Goal: Information Seeking & Learning: Learn about a topic

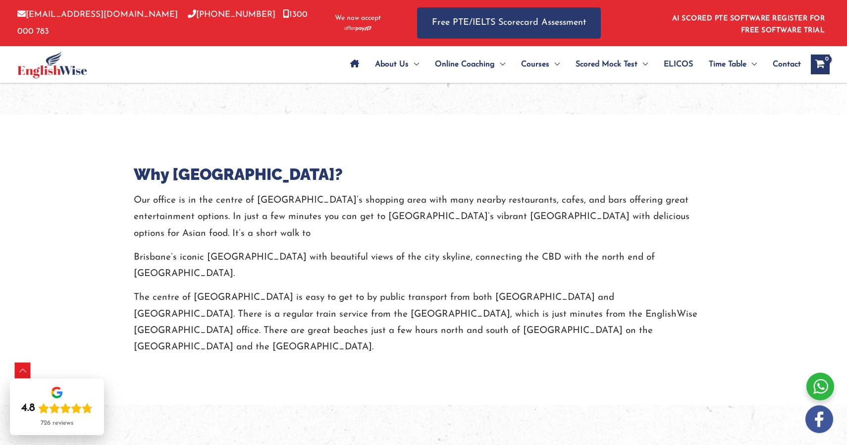
scroll to position [2053, 0]
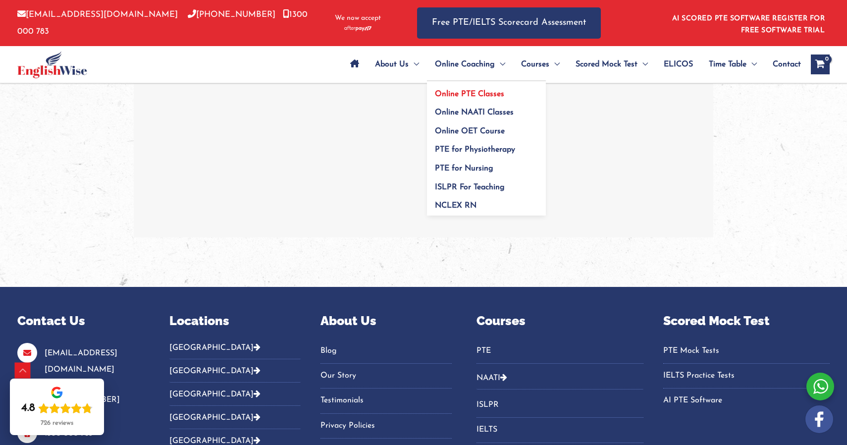
click at [481, 87] on link "Online PTE Classes" at bounding box center [486, 90] width 119 height 19
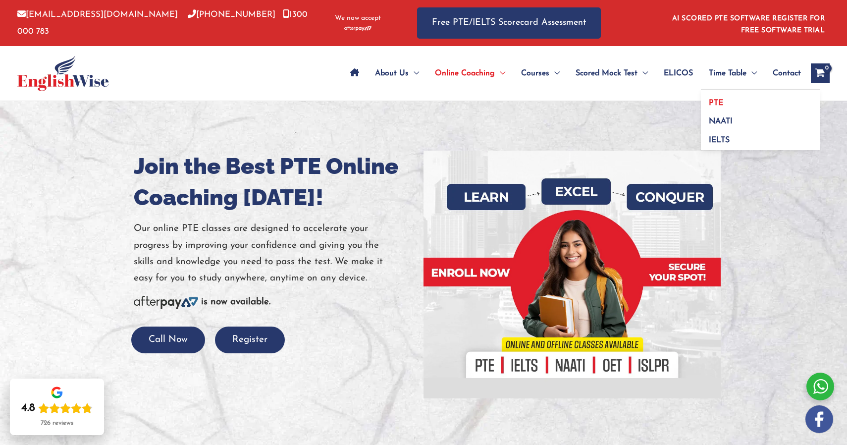
click at [732, 100] on link "PTE" at bounding box center [760, 99] width 119 height 19
